Goal: Check status: Check status

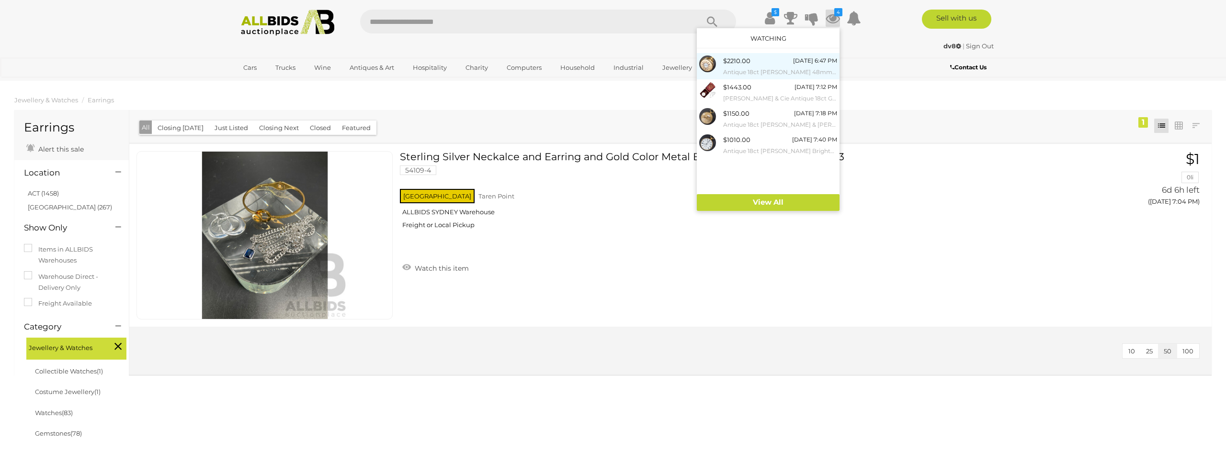
click at [749, 61] on div "$2210.00 Tomorrow 6:47 PM Antique 18ct E F Ashley Clerkenwell 48mm Demi Hunter …" at bounding box center [780, 67] width 114 height 22
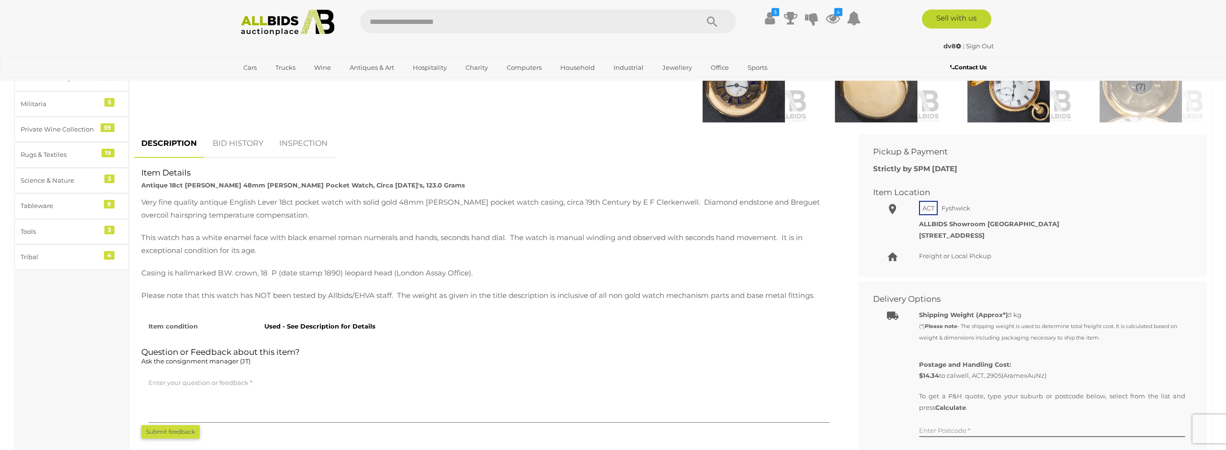
scroll to position [342, 0]
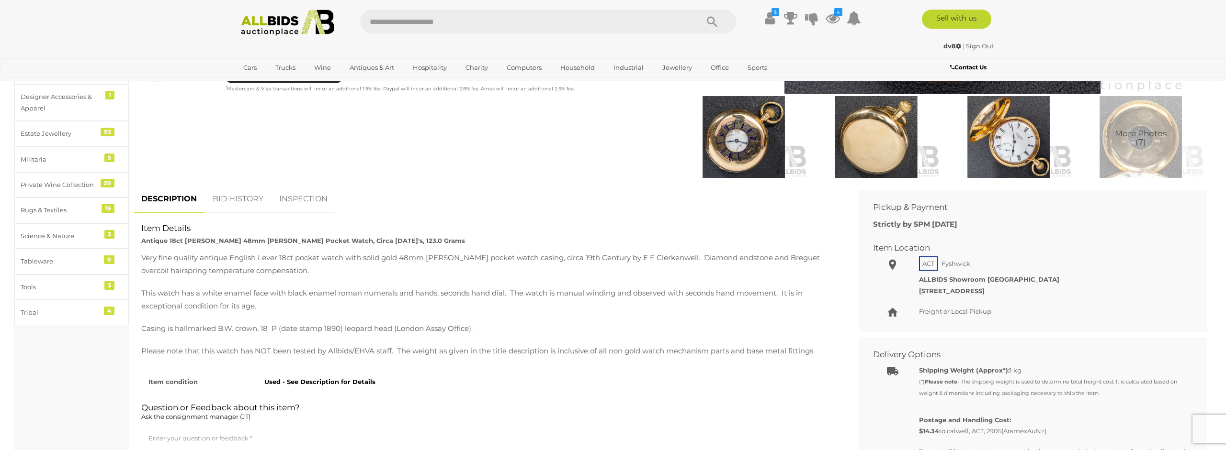
click at [239, 201] on link "BID HISTORY" at bounding box center [237, 199] width 65 height 28
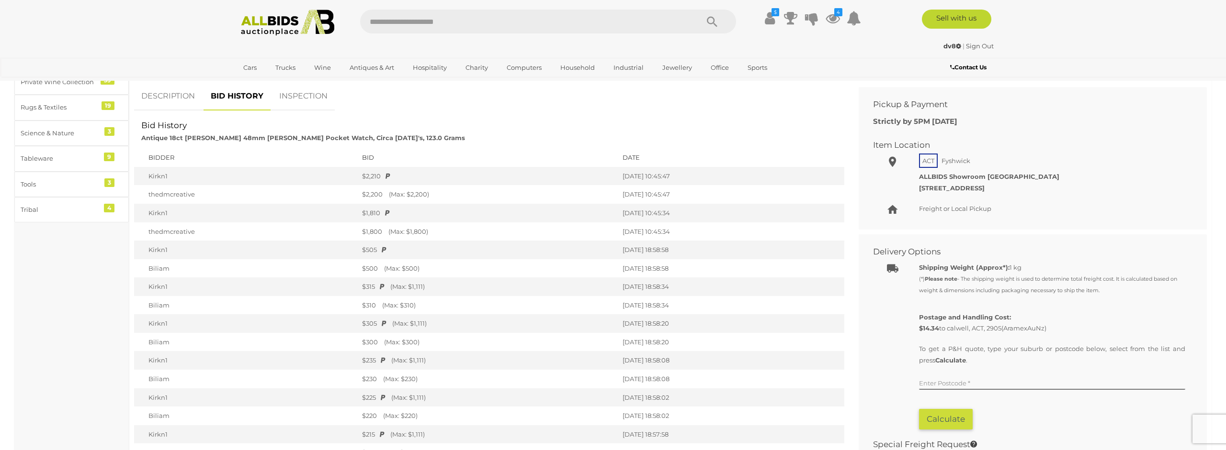
scroll to position [439, 0]
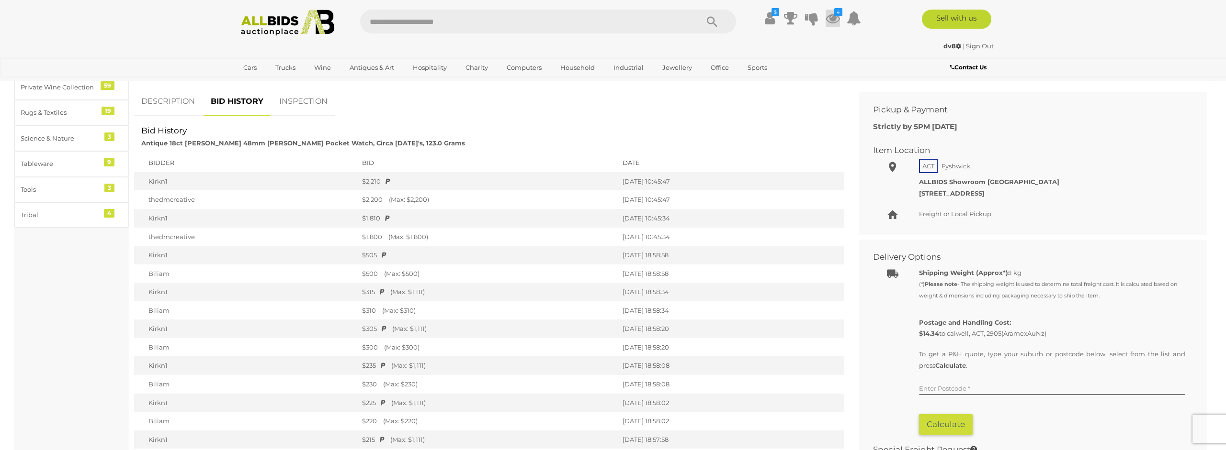
click at [834, 19] on icon at bounding box center [832, 18] width 14 height 17
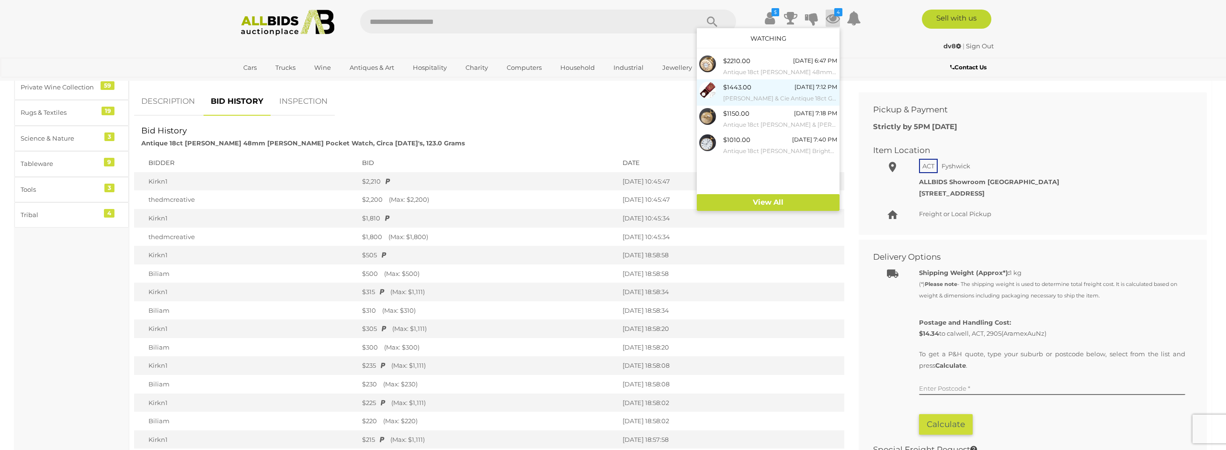
click at [727, 90] on span "$1443.00" at bounding box center [737, 87] width 28 height 8
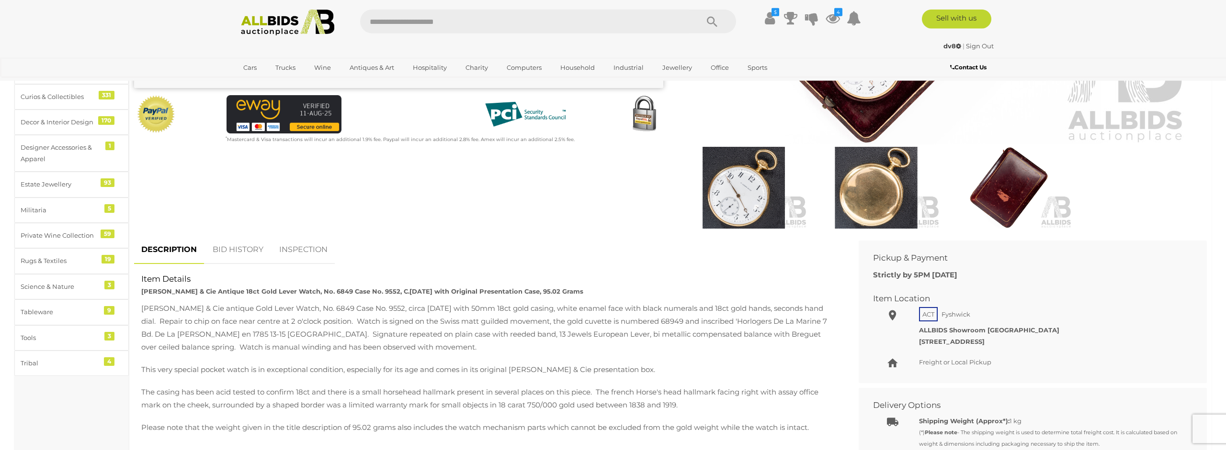
scroll to position [293, 0]
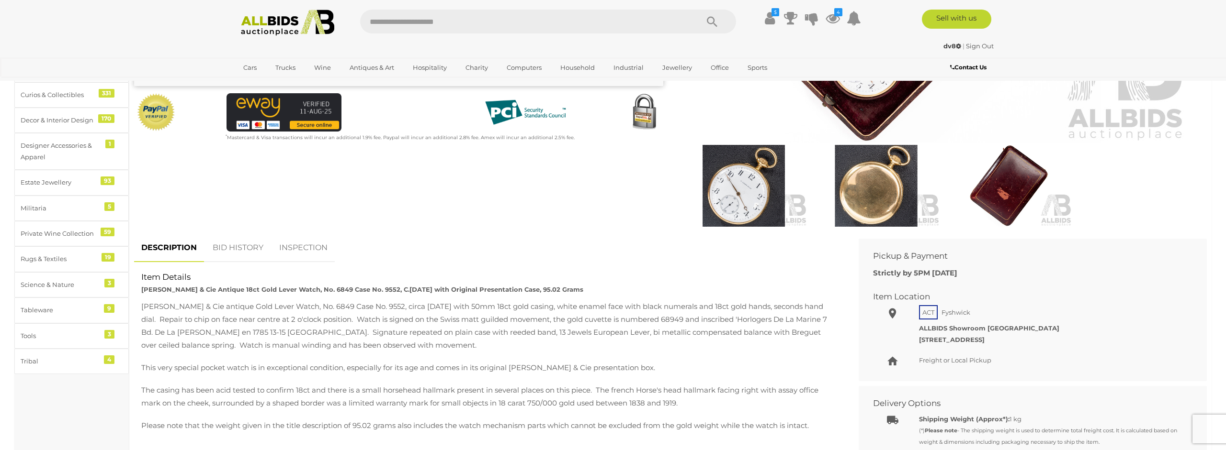
click at [228, 248] on link "BID HISTORY" at bounding box center [237, 248] width 65 height 28
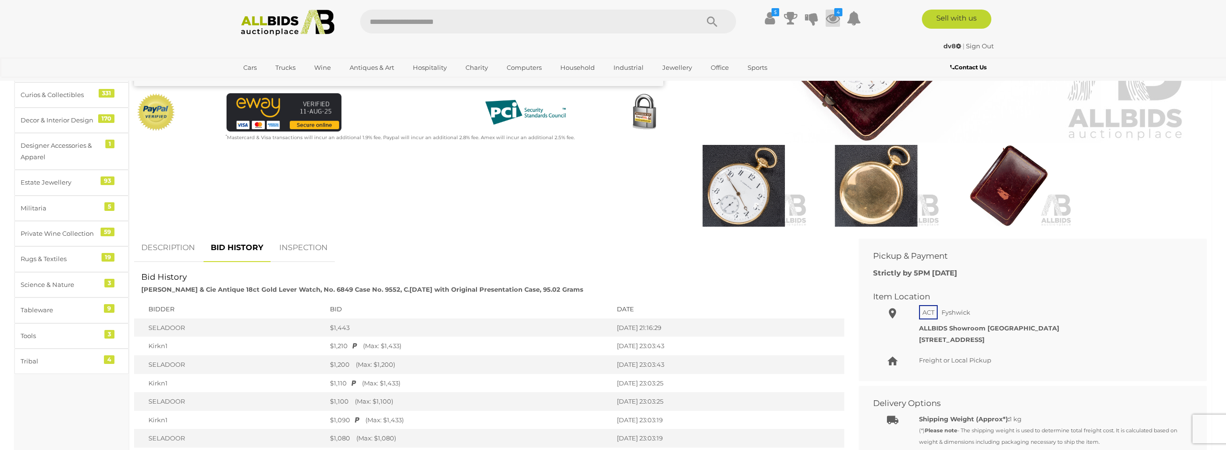
click at [829, 18] on icon at bounding box center [832, 18] width 14 height 17
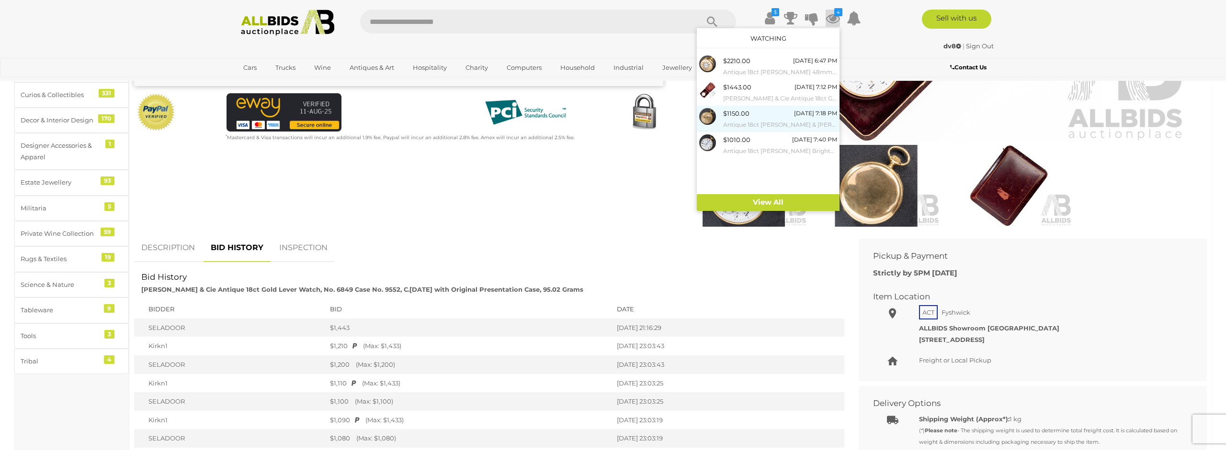
click at [728, 116] on span "$1150.00" at bounding box center [736, 114] width 26 height 8
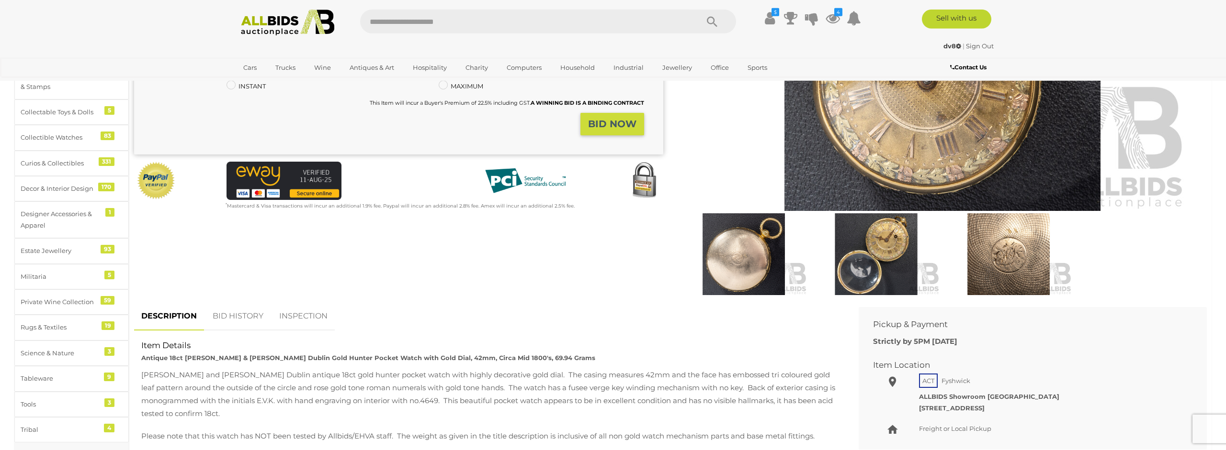
scroll to position [293, 0]
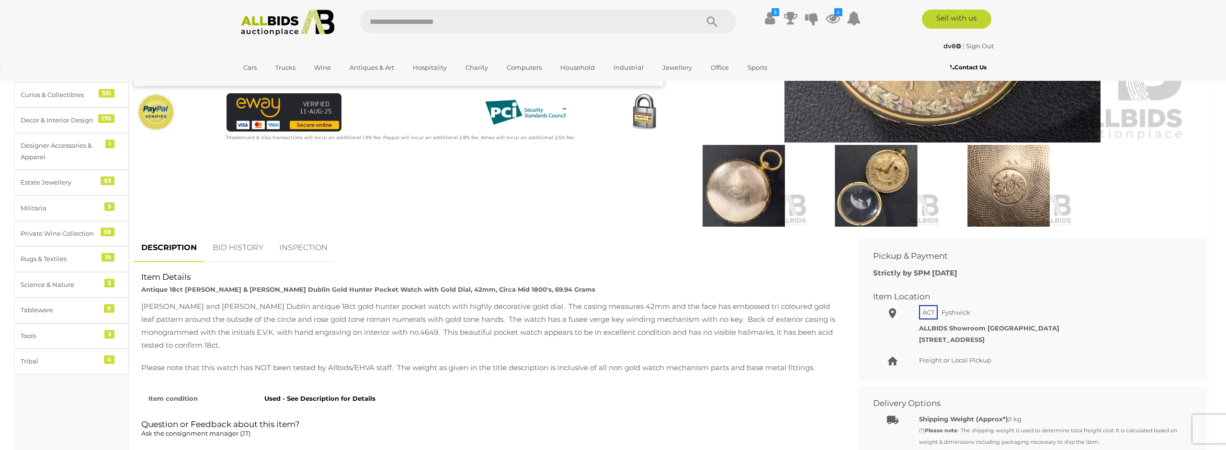
click at [234, 251] on link "BID HISTORY" at bounding box center [237, 248] width 65 height 28
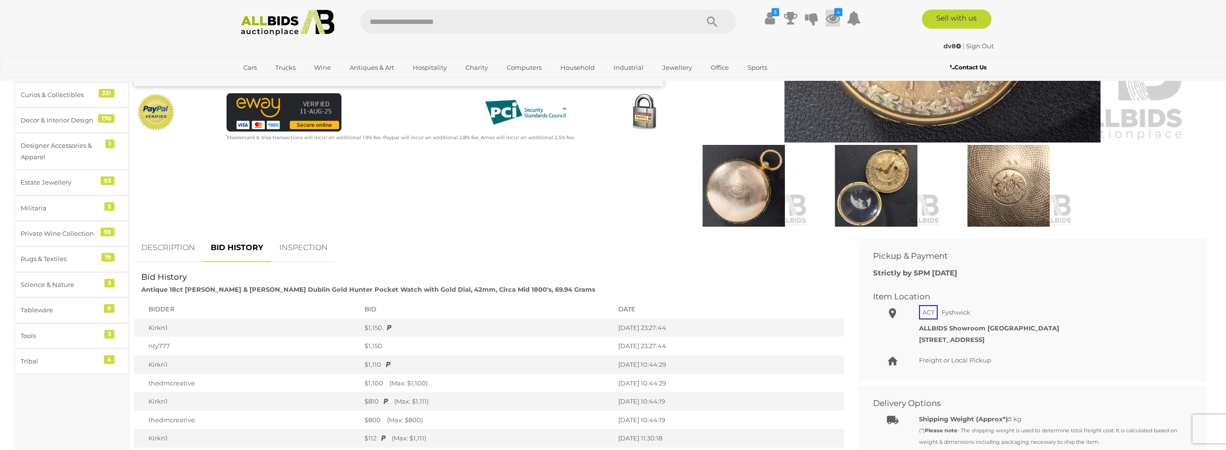
click at [829, 18] on icon at bounding box center [832, 18] width 14 height 17
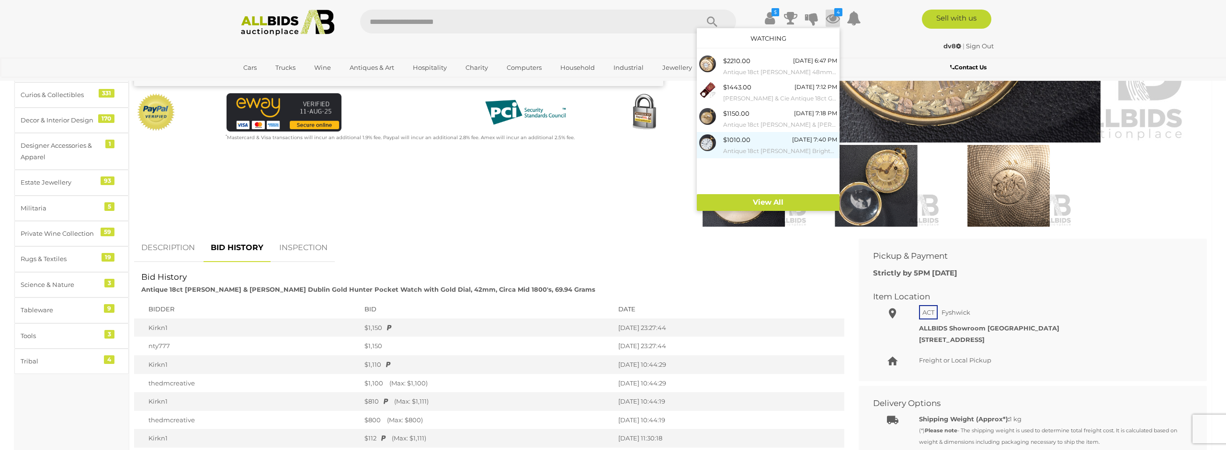
click at [720, 147] on div at bounding box center [711, 143] width 24 height 17
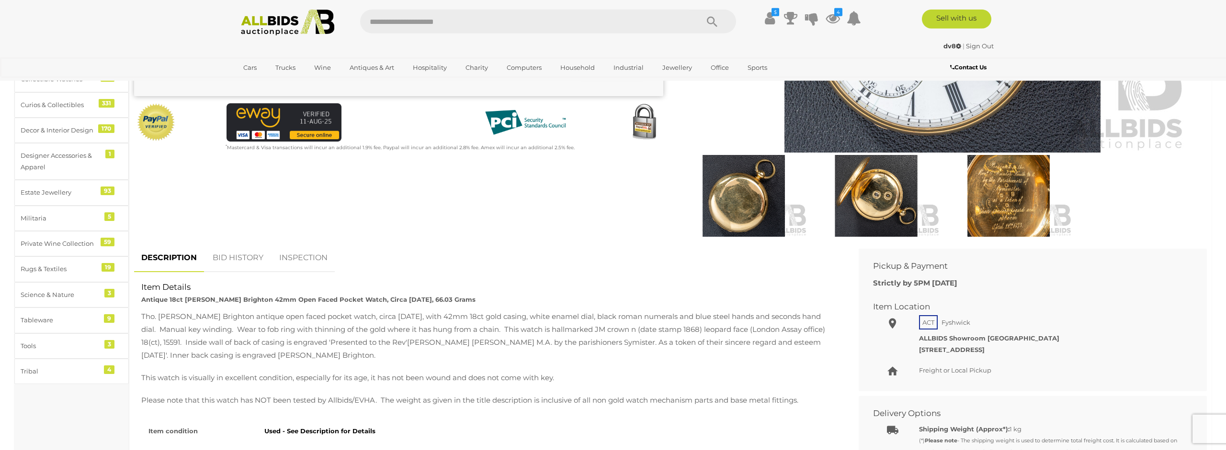
scroll to position [293, 0]
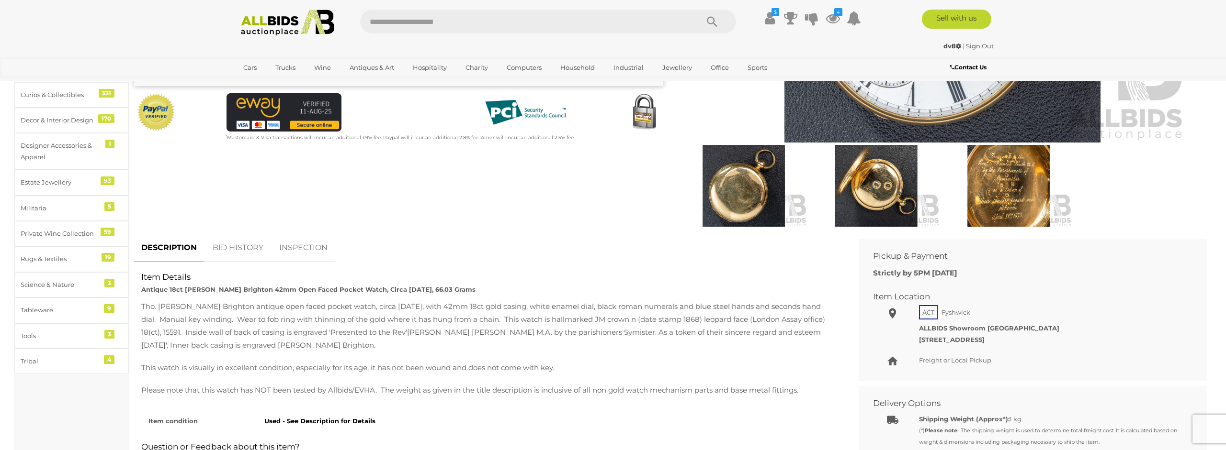
click at [254, 247] on link "BID HISTORY" at bounding box center [237, 248] width 65 height 28
